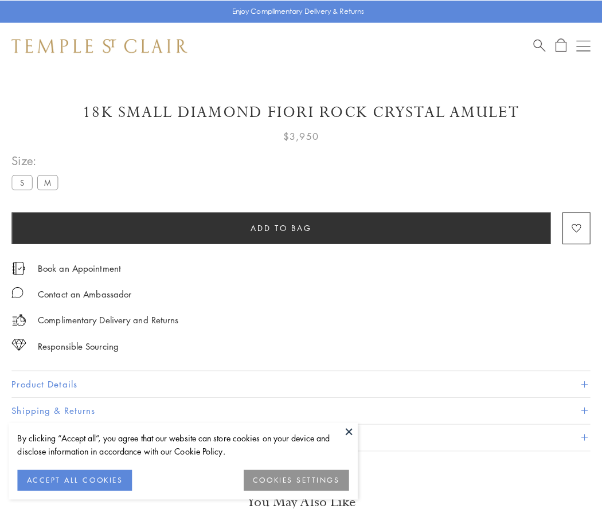
scroll to position [58, 0]
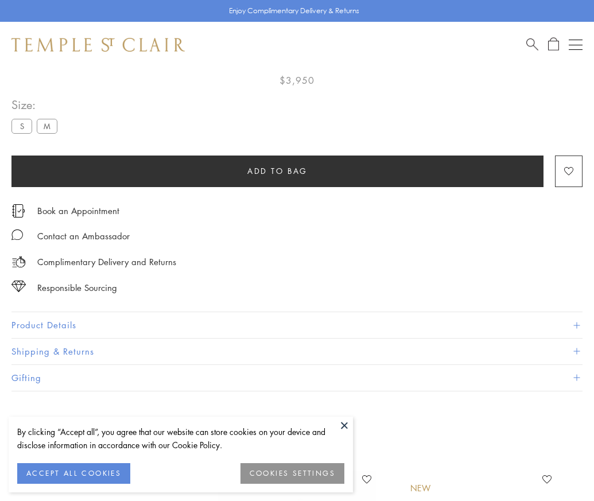
click at [277, 170] on span "Add to bag" at bounding box center [277, 171] width 60 height 13
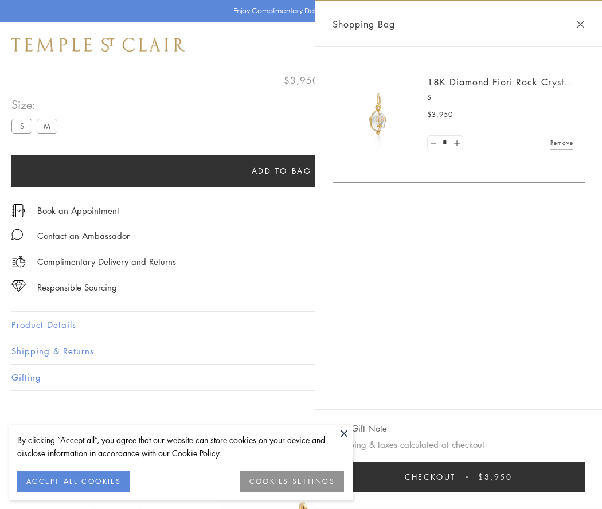
click at [462, 477] on button "Checkout $3,950" at bounding box center [459, 477] width 252 height 30
